Goal: Task Accomplishment & Management: Use online tool/utility

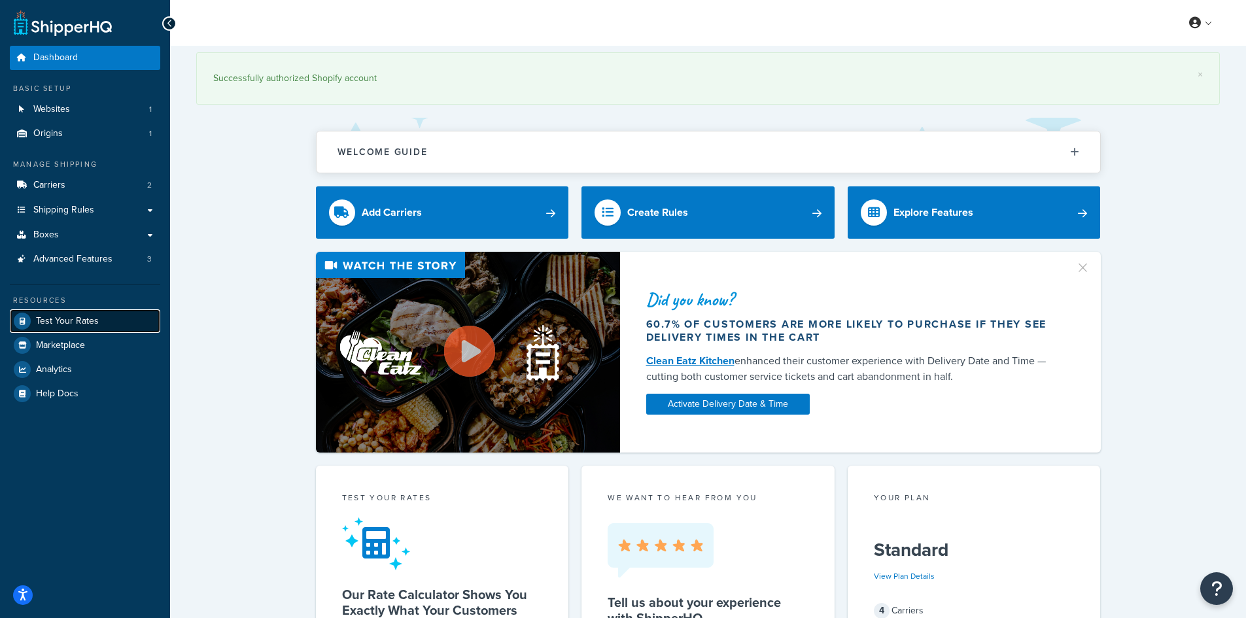
click at [112, 314] on link "Test Your Rates" at bounding box center [85, 321] width 150 height 24
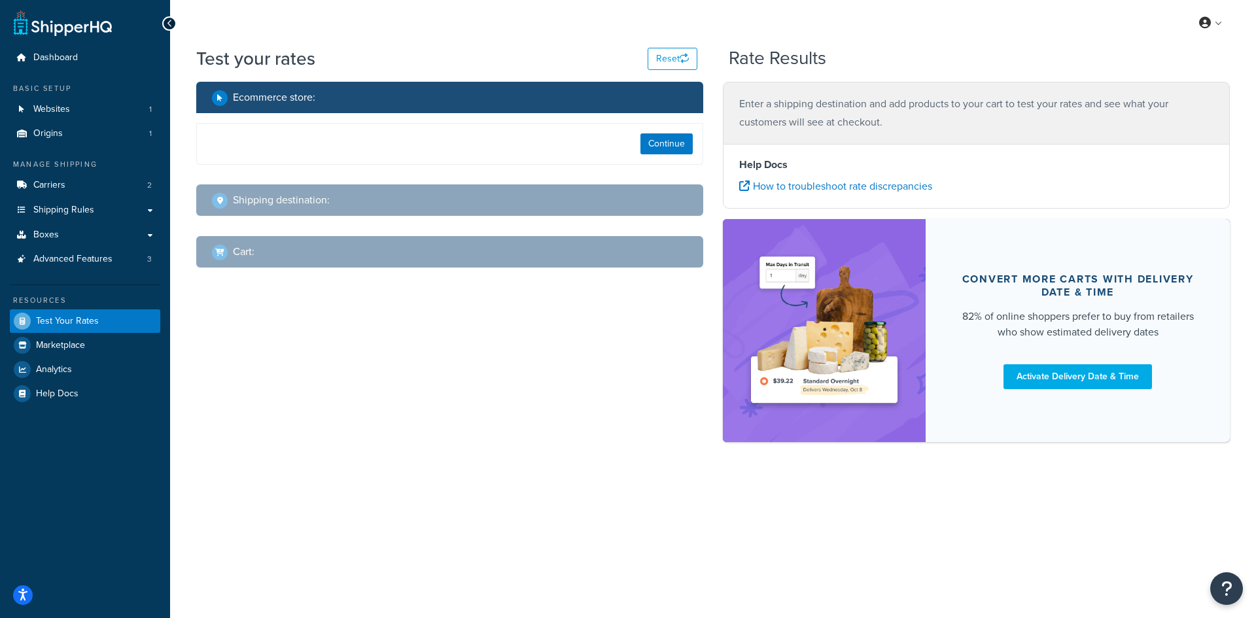
select select "[GEOGRAPHIC_DATA]"
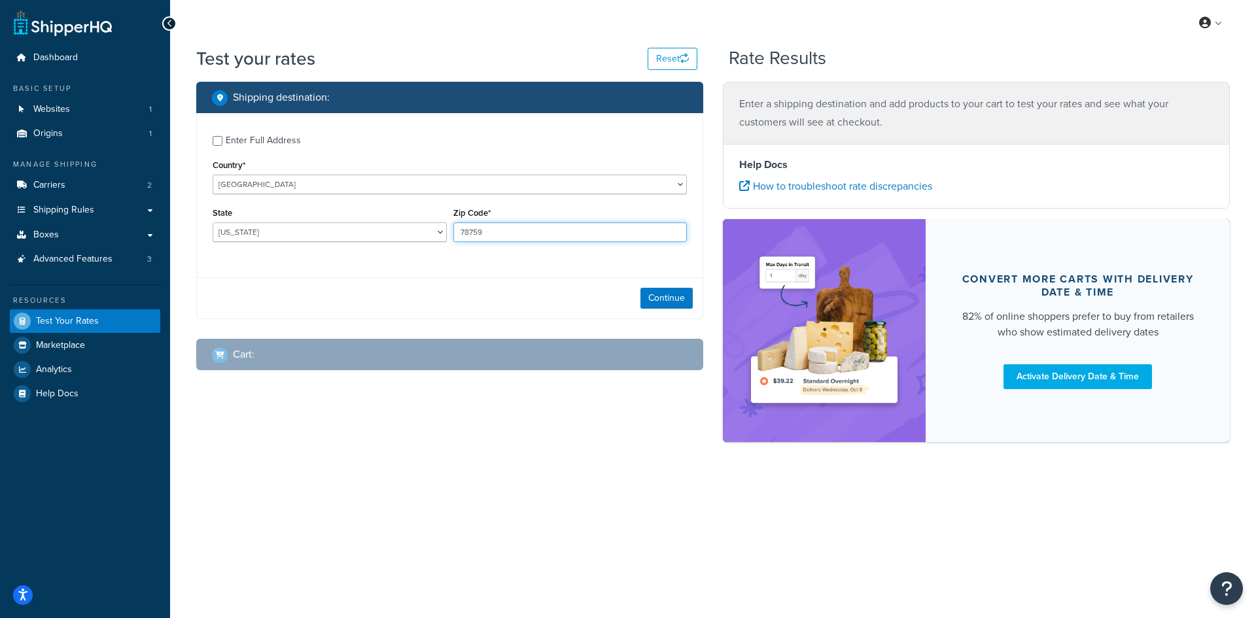
click at [484, 232] on input "78759" at bounding box center [570, 232] width 234 height 20
paste input "6148"
type input "76148"
click at [298, 232] on select "[US_STATE] [US_STATE] [US_STATE] [US_STATE] [US_STATE] Armed Forces Americas Ar…" at bounding box center [330, 232] width 234 height 20
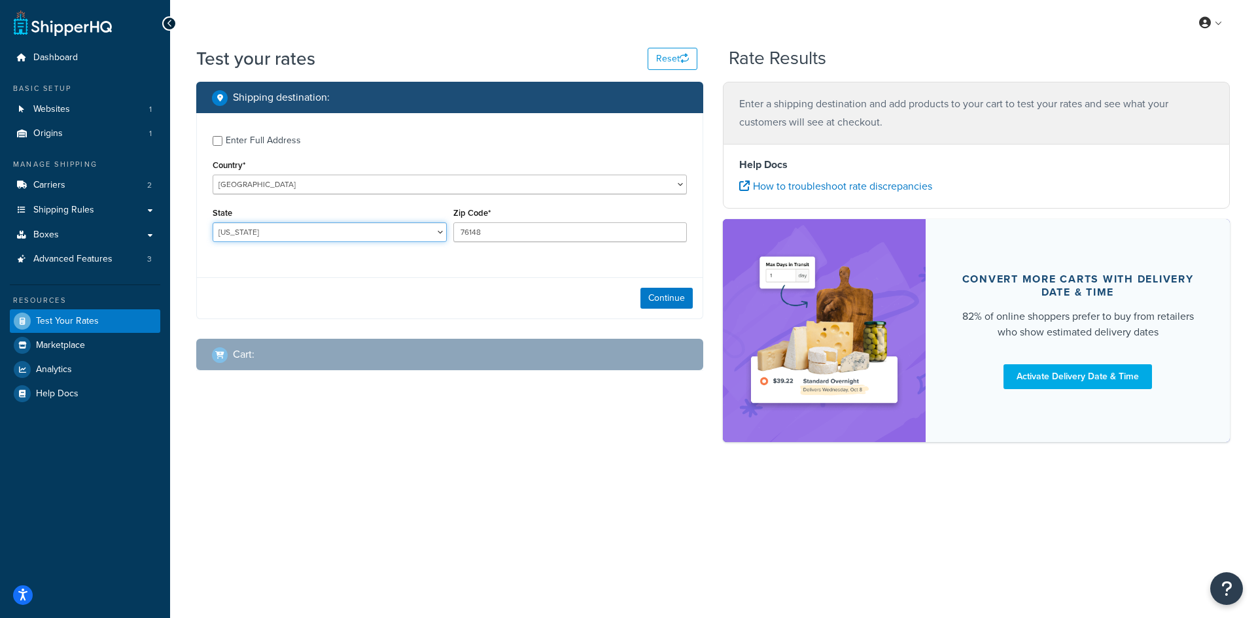
click at [298, 232] on select "[US_STATE] [US_STATE] [US_STATE] [US_STATE] [US_STATE] Armed Forces Americas Ar…" at bounding box center [330, 232] width 234 height 20
click at [676, 301] on button "Continue" at bounding box center [666, 298] width 52 height 21
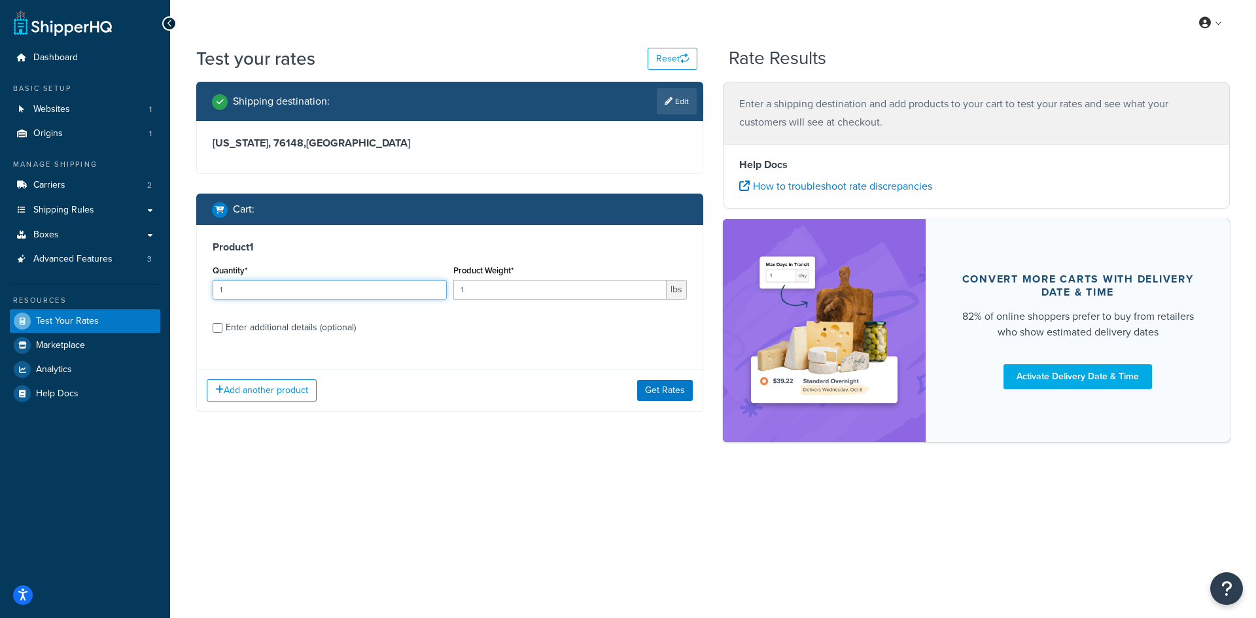
click at [222, 284] on input "1" at bounding box center [330, 290] width 234 height 20
type input "100"
click at [474, 288] on input "1" at bounding box center [560, 290] width 214 height 20
type input "0.32"
drag, startPoint x: 657, startPoint y: 400, endPoint x: 556, endPoint y: 353, distance: 111.8
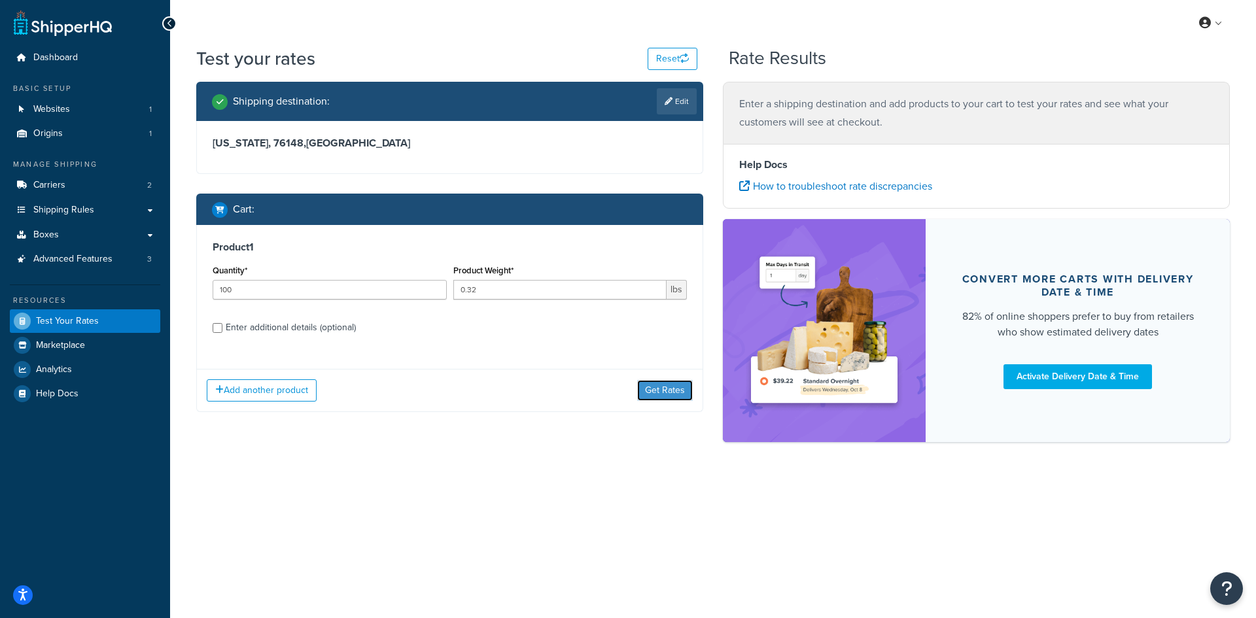
click at [659, 400] on button "Get Rates" at bounding box center [665, 390] width 56 height 21
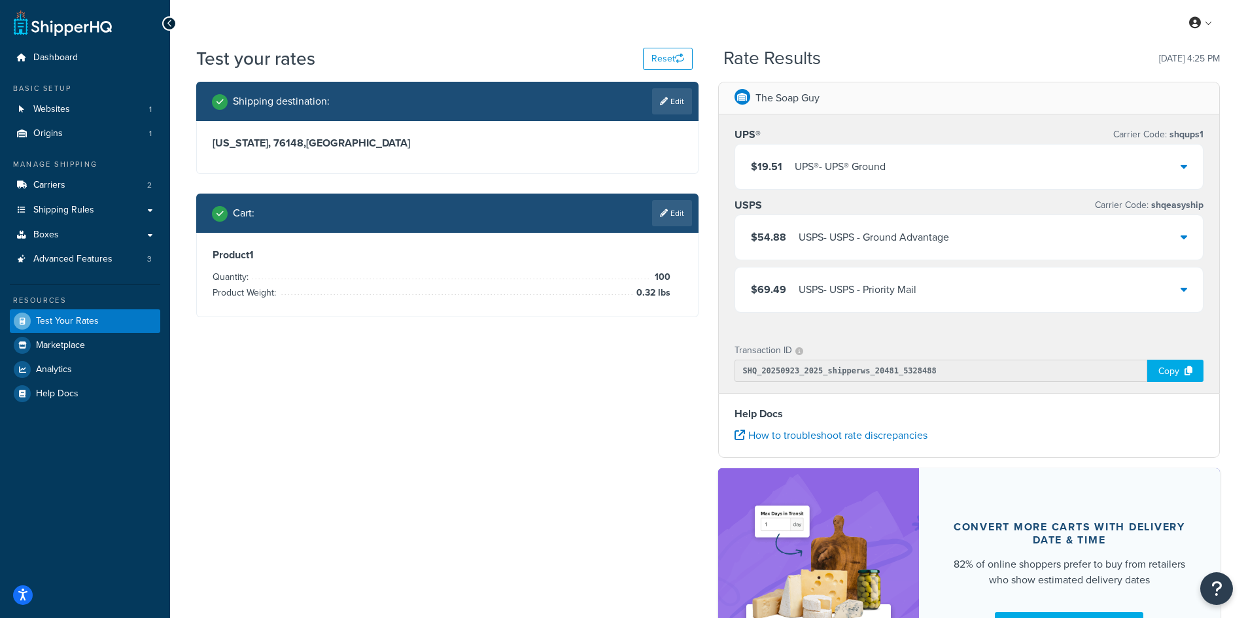
click at [931, 171] on div "$19.51 UPS® - UPS® Ground" at bounding box center [969, 167] width 468 height 44
